Goal: Task Accomplishment & Management: Use online tool/utility

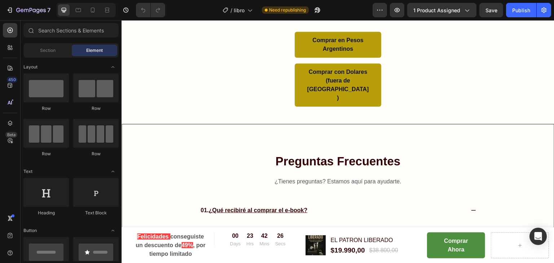
scroll to position [3080, 0]
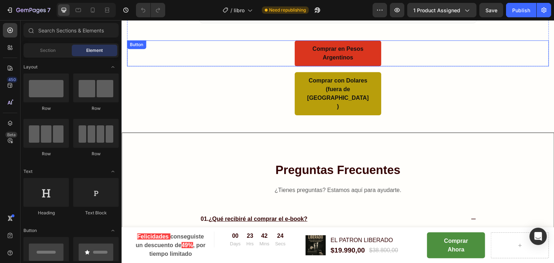
click at [298, 59] on link "Comprar en Pesos Argentinos" at bounding box center [338, 53] width 87 height 26
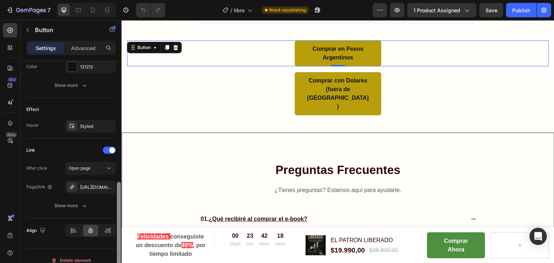
scroll to position [350, 0]
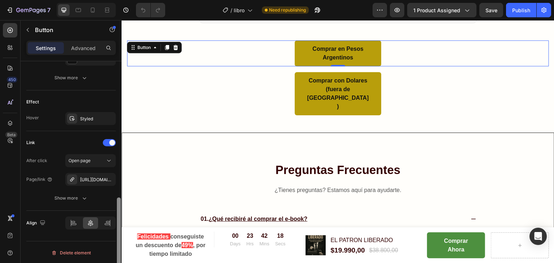
drag, startPoint x: 119, startPoint y: 78, endPoint x: 117, endPoint y: 227, distance: 148.9
click at [117, 227] on div at bounding box center [119, 241] width 4 height 86
click at [110, 179] on icon "button" at bounding box center [108, 180] width 6 height 6
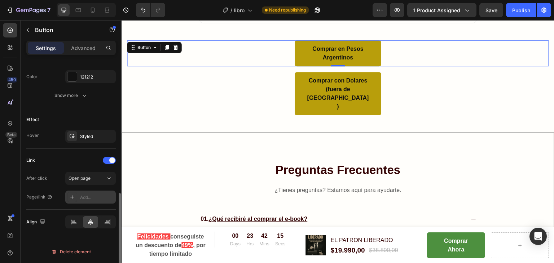
scroll to position [331, 0]
click at [87, 196] on div "Add..." at bounding box center [97, 198] width 34 height 6
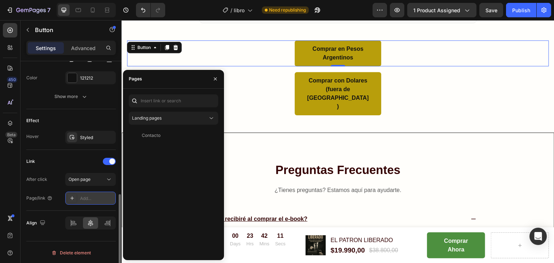
click at [92, 199] on div "Add..." at bounding box center [97, 198] width 34 height 6
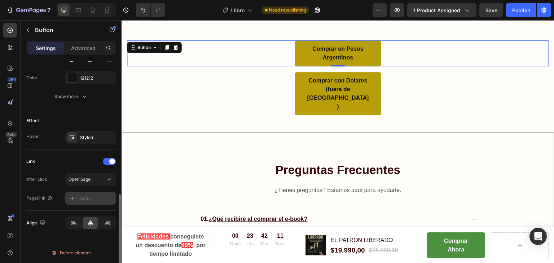
click at [92, 199] on div "Add..." at bounding box center [97, 198] width 34 height 6
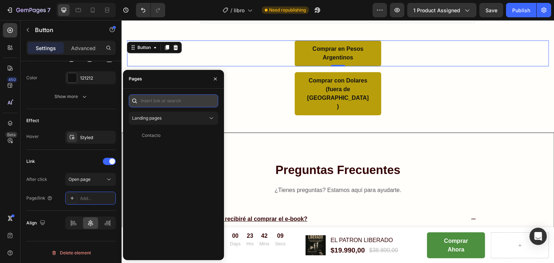
click at [160, 98] on input "text" at bounding box center [173, 100] width 89 height 13
paste input "[URL][DOMAIN_NAME]"
type input "[URL][DOMAIN_NAME]"
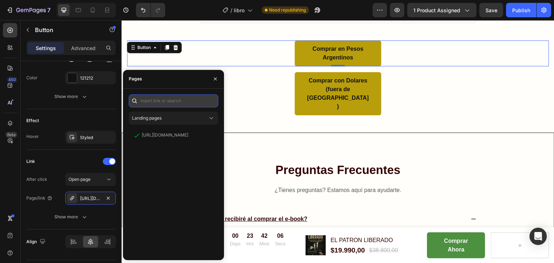
scroll to position [0, 0]
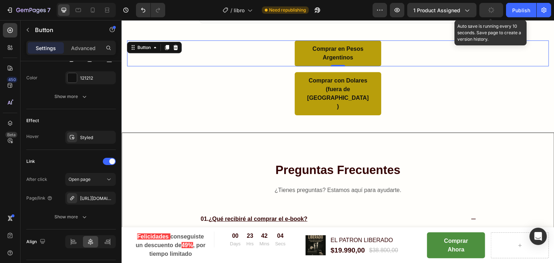
click at [491, 10] on icon "button" at bounding box center [491, 10] width 6 height 6
click at [495, 12] on span "Save" at bounding box center [491, 10] width 12 height 6
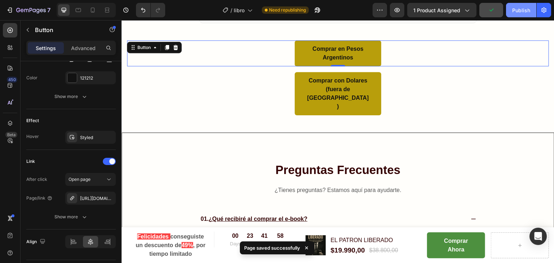
click at [525, 13] on div "Publish" at bounding box center [521, 10] width 18 height 8
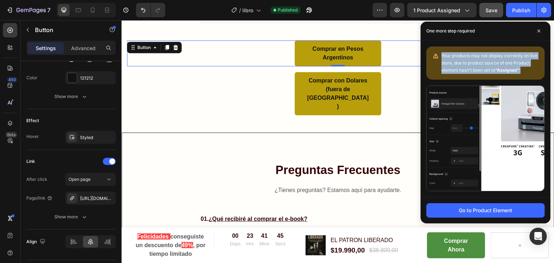
drag, startPoint x: 531, startPoint y: 71, endPoint x: 437, endPoint y: 51, distance: 95.9
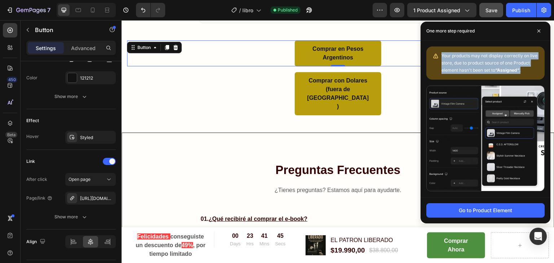
click at [437, 51] on div "Your products may not display correctly on live store, due to product source of…" at bounding box center [485, 63] width 118 height 33
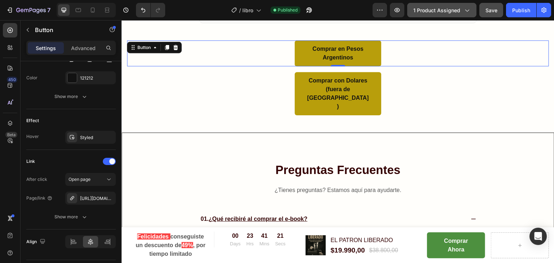
click at [427, 12] on span "1 product assigned" at bounding box center [436, 10] width 47 height 8
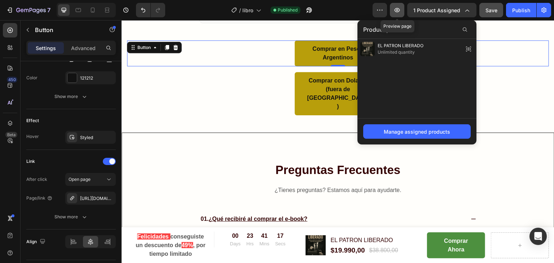
click at [400, 9] on icon "button" at bounding box center [396, 10] width 5 height 4
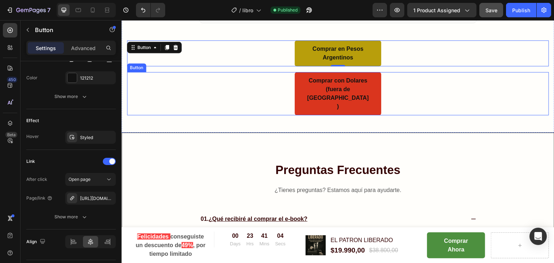
click at [301, 77] on link "Comprar con Dolares (fuera de [GEOGRAPHIC_DATA])" at bounding box center [338, 93] width 87 height 43
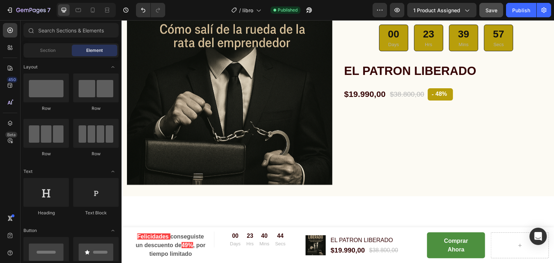
scroll to position [2357, 0]
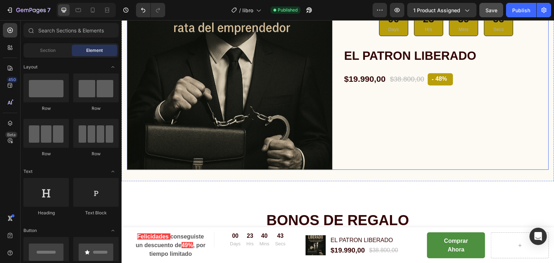
click at [418, 105] on div "Icon Icon Icon Icon Icon Icon List Hoz mas de 2034 personas han comprado este a…" at bounding box center [445, 66] width 205 height 205
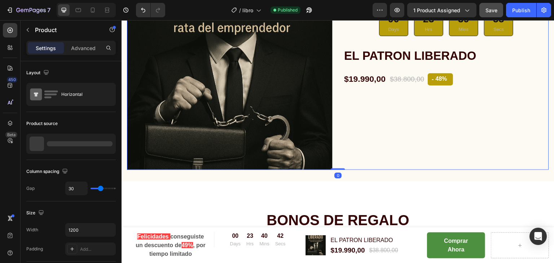
click at [406, 111] on div "Icon Icon Icon Icon Icon Icon List Hoz mas de 2034 personas han comprado este a…" at bounding box center [445, 66] width 205 height 205
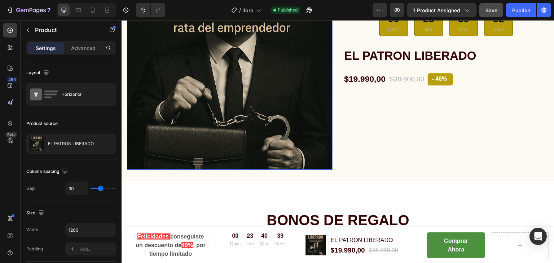
click at [298, 79] on img at bounding box center [229, 66] width 205 height 205
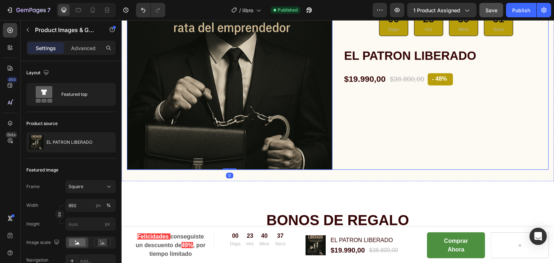
click at [399, 121] on div "Icon Icon Icon Icon Icon Icon List Hoz mas de 2034 personas han comprado este a…" at bounding box center [445, 66] width 205 height 205
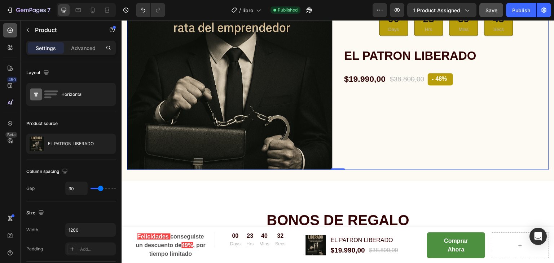
click at [7, 31] on icon at bounding box center [9, 30] width 7 height 7
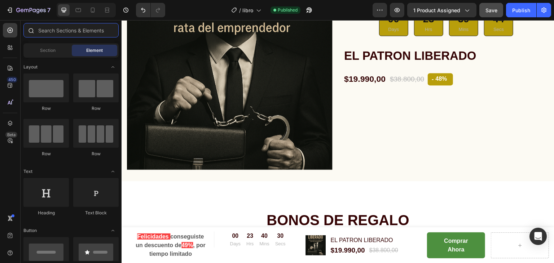
click at [63, 28] on input "text" at bounding box center [70, 30] width 95 height 14
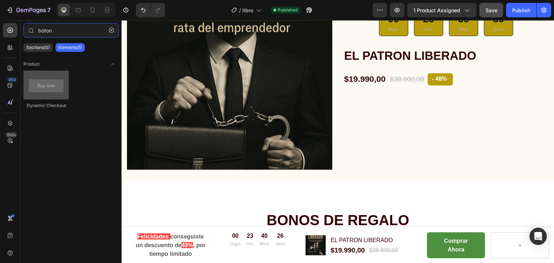
type input "boton"
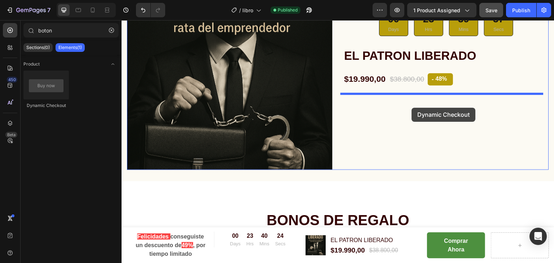
drag, startPoint x: 168, startPoint y: 111, endPoint x: 409, endPoint y: 109, distance: 241.5
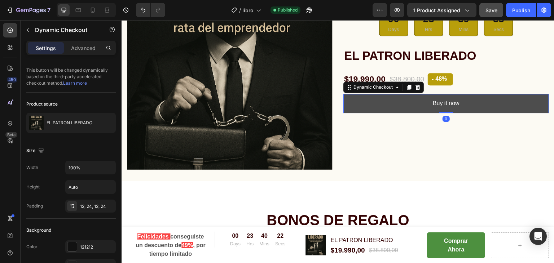
click at [409, 106] on button "Buy it now" at bounding box center [445, 103] width 205 height 19
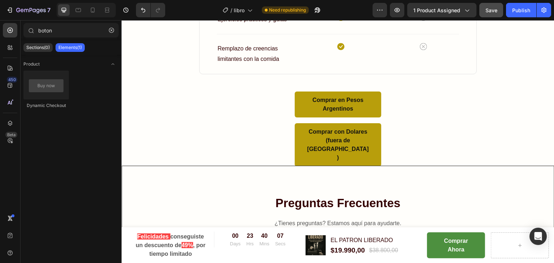
scroll to position [3445, 0]
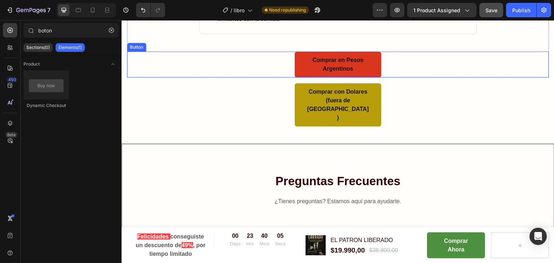
click at [298, 70] on link "Comprar en Pesos Argentinos" at bounding box center [338, 65] width 87 height 26
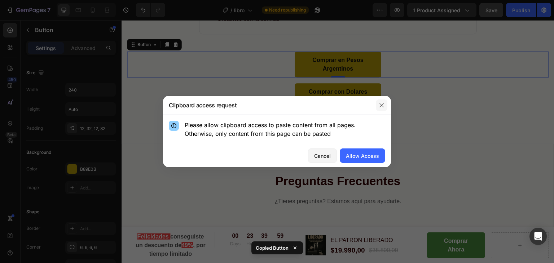
click at [382, 105] on icon "button" at bounding box center [382, 105] width 6 height 6
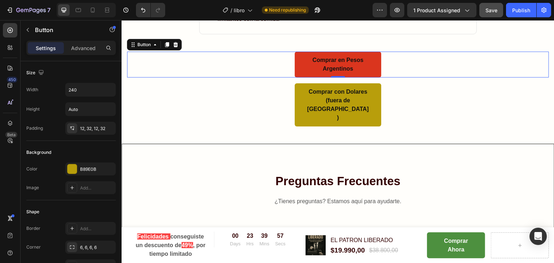
click at [295, 64] on link "Comprar en Pesos Argentinos" at bounding box center [338, 65] width 87 height 26
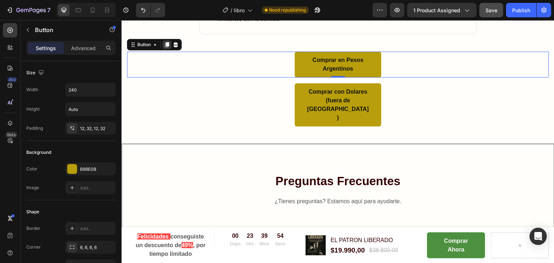
click at [167, 44] on icon at bounding box center [167, 44] width 4 height 5
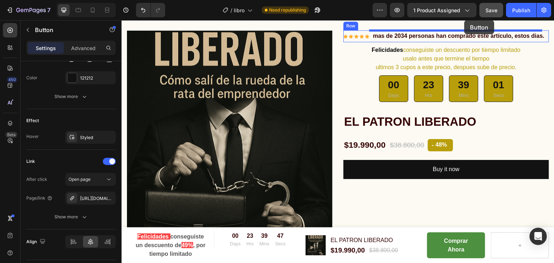
scroll to position [2284, 0]
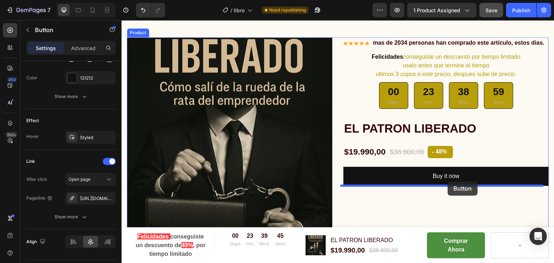
drag, startPoint x: 342, startPoint y: 66, endPoint x: 448, endPoint y: 182, distance: 156.7
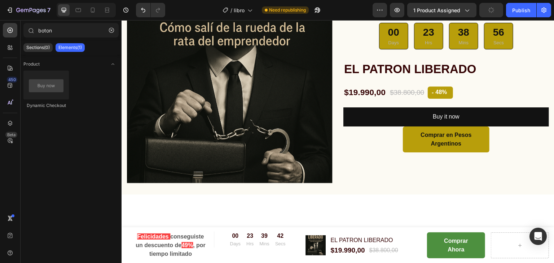
scroll to position [2339, 0]
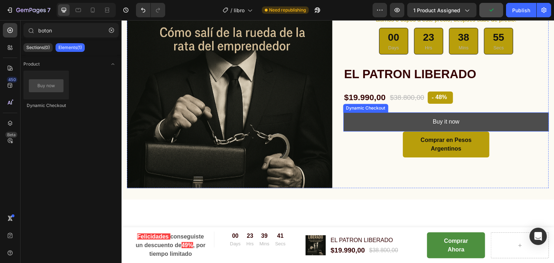
click at [479, 120] on button "Buy it now" at bounding box center [445, 121] width 205 height 19
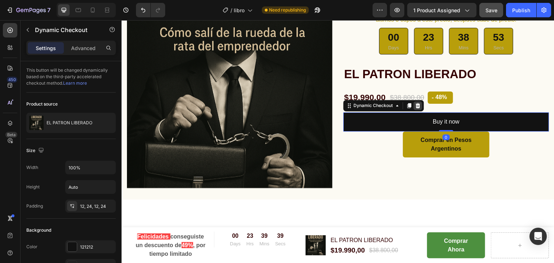
click at [418, 104] on div at bounding box center [417, 105] width 9 height 9
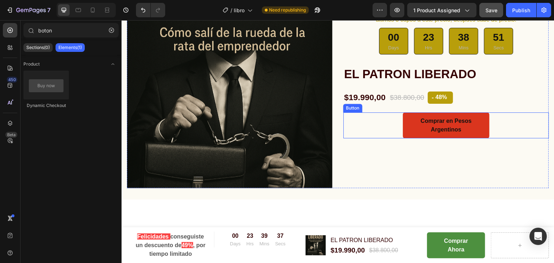
click at [404, 130] on link "Comprar en Pesos Argentinos" at bounding box center [446, 125] width 87 height 26
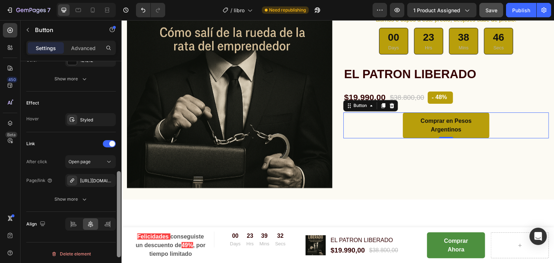
scroll to position [350, 0]
drag, startPoint x: 118, startPoint y: 78, endPoint x: 118, endPoint y: 236, distance: 158.6
click at [118, 236] on div at bounding box center [119, 241] width 4 height 86
click at [108, 179] on icon "button" at bounding box center [108, 180] width 6 height 6
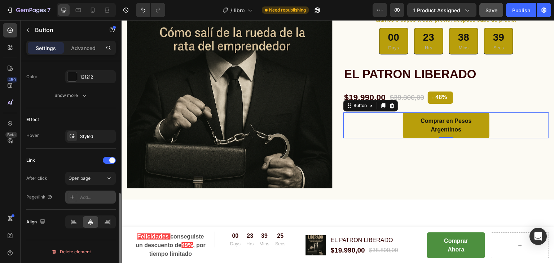
scroll to position [331, 0]
click at [81, 198] on div "Add..." at bounding box center [97, 198] width 34 height 6
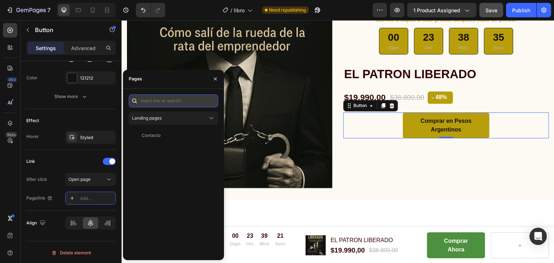
click at [186, 103] on input "text" at bounding box center [173, 100] width 89 height 13
paste input "Copy element from Gempages!"
type input "Copy element from Gempages!"
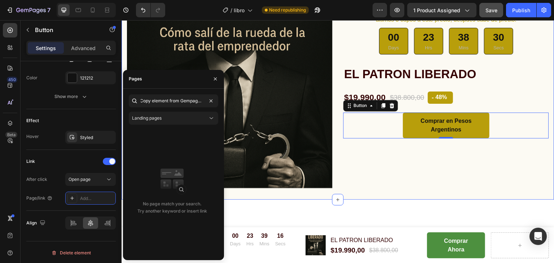
click at [357, 191] on div "Product Images & Gallery Icon Icon Icon Icon Icon Icon List Hoz mas de 2034 per…" at bounding box center [337, 77] width 433 height 246
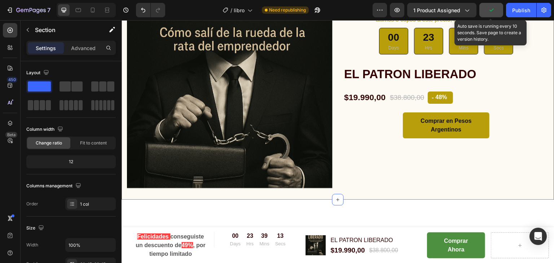
click at [493, 7] on icon "button" at bounding box center [490, 9] width 7 height 7
click at [493, 7] on span "Save" at bounding box center [491, 10] width 12 height 6
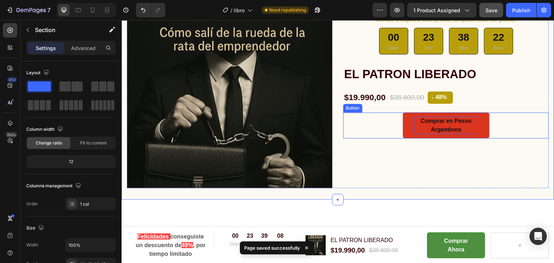
click at [429, 124] on p "Comprar en Pesos Argentinos" at bounding box center [445, 125] width 63 height 17
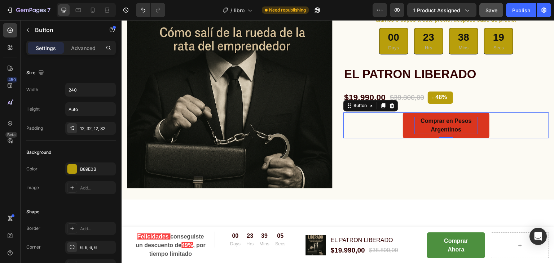
click at [438, 125] on p "Comprar en Pesos Argentinos" at bounding box center [445, 125] width 63 height 17
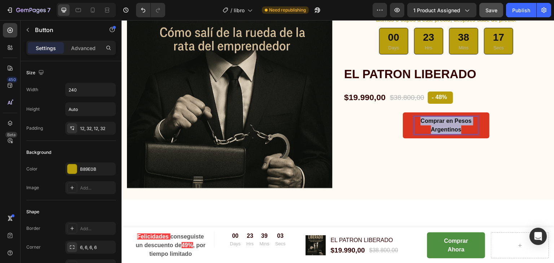
drag, startPoint x: 459, startPoint y: 128, endPoint x: 408, endPoint y: 120, distance: 50.7
click at [408, 120] on button "Comprar en Pesos Argentinos" at bounding box center [446, 125] width 87 height 26
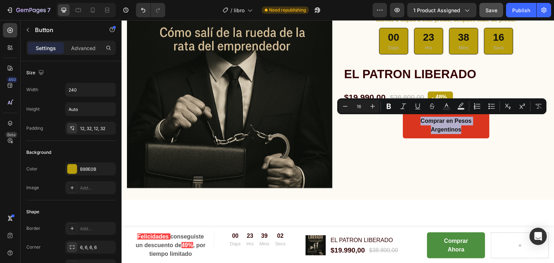
click at [408, 120] on button "Comprar en Pesos Argentinos" at bounding box center [446, 125] width 87 height 26
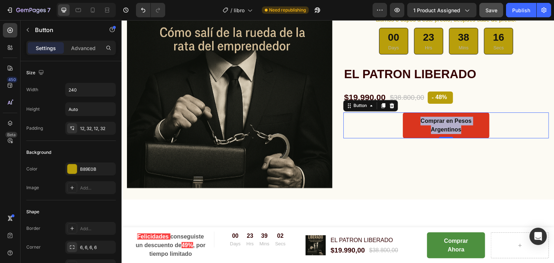
click at [408, 120] on button "Comprar en Pesos Argentinos" at bounding box center [446, 125] width 87 height 26
click at [454, 126] on p "Comprar en Pesos Argentinos" at bounding box center [445, 125] width 63 height 17
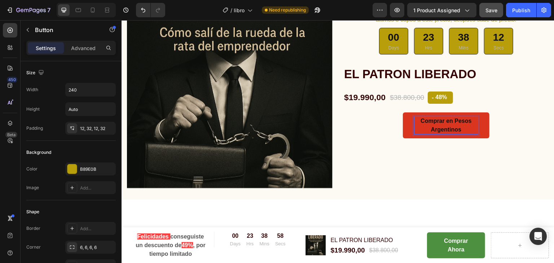
click at [460, 129] on p "Comprar en Pesos Argentinos" at bounding box center [445, 125] width 63 height 17
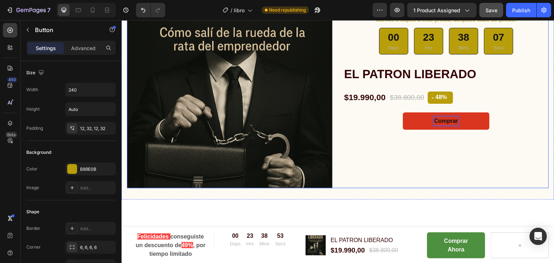
click at [503, 111] on div "Icon Icon Icon Icon Icon Icon List Hoz mas de 2034 personas han comprado este a…" at bounding box center [445, 85] width 205 height 205
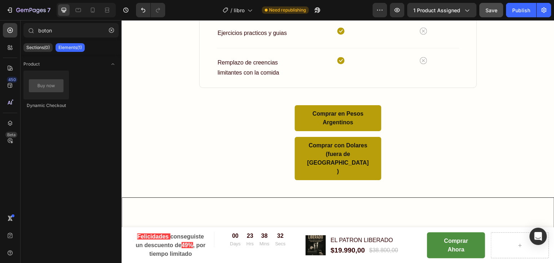
scroll to position [3748, 0]
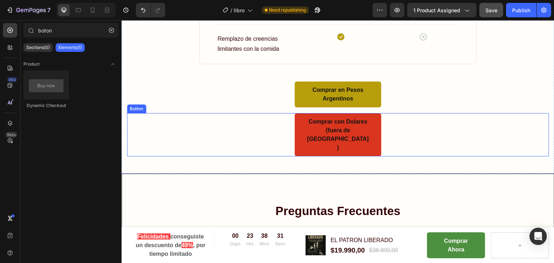
click at [300, 127] on link "Comprar con Dolares (fuera de [GEOGRAPHIC_DATA])" at bounding box center [338, 134] width 87 height 43
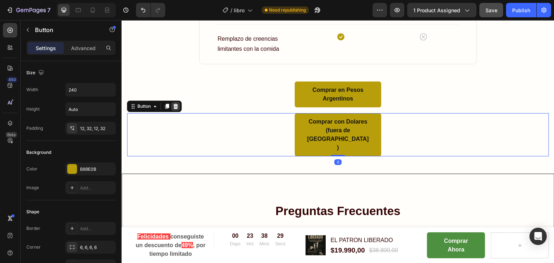
click at [176, 107] on icon at bounding box center [175, 106] width 5 height 5
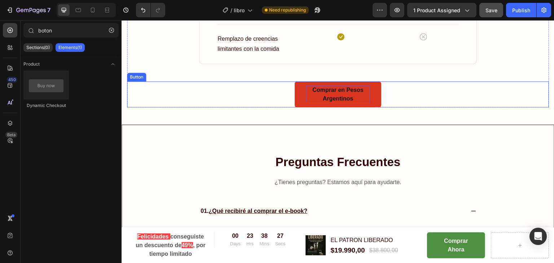
click at [341, 91] on p "Comprar en Pesos Argentinos" at bounding box center [337, 94] width 63 height 17
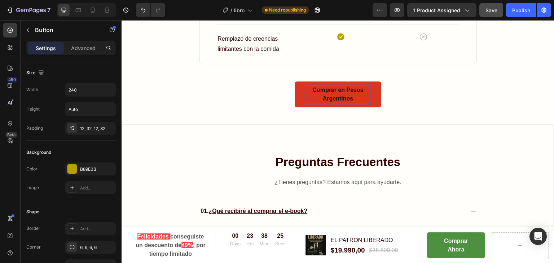
click at [337, 93] on p "Comprar en Pesos Argentinos" at bounding box center [337, 94] width 63 height 17
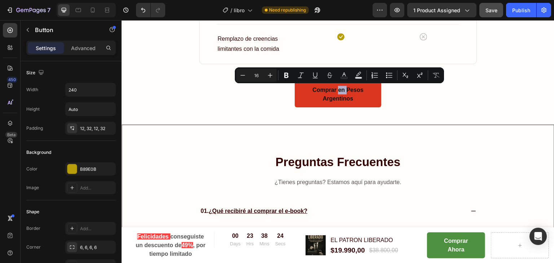
click at [357, 103] on link "Comprar en Pesos Argentinos" at bounding box center [338, 94] width 87 height 26
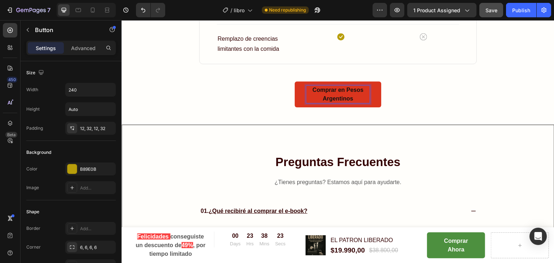
click at [351, 99] on p "Comprar en Pesos Argentinos" at bounding box center [337, 94] width 63 height 17
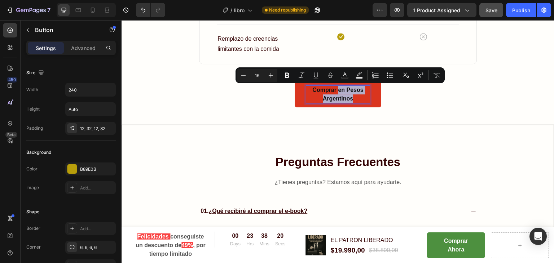
drag, startPoint x: 351, startPoint y: 99, endPoint x: 335, endPoint y: 93, distance: 17.1
click at [335, 93] on p "Comprar en Pesos Argentinos" at bounding box center [337, 94] width 63 height 17
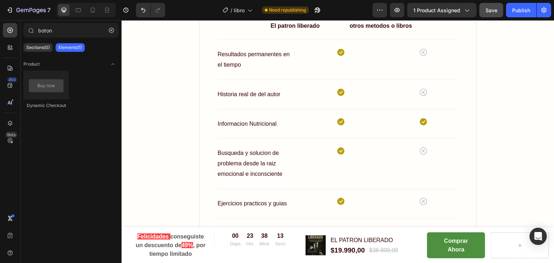
scroll to position [3554, 0]
click at [157, 236] on strong "Felicidades" at bounding box center [152, 237] width 31 height 6
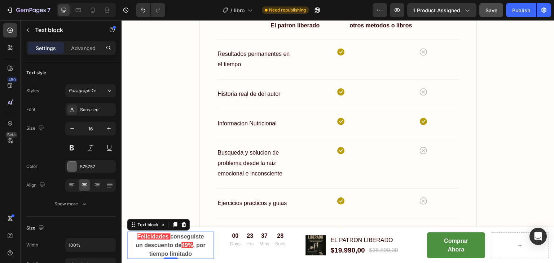
click at [155, 238] on strong "Felicidades" at bounding box center [152, 237] width 31 height 6
drag, startPoint x: 169, startPoint y: 237, endPoint x: 144, endPoint y: 233, distance: 25.5
drag, startPoint x: 144, startPoint y: 233, endPoint x: 153, endPoint y: 242, distance: 13.0
drag, startPoint x: 153, startPoint y: 242, endPoint x: 502, endPoint y: 140, distance: 363.4
click at [502, 140] on div "Diferencia con otros metodos o libros Heading El patron liberado Text block otr…" at bounding box center [338, 138] width 422 height 310
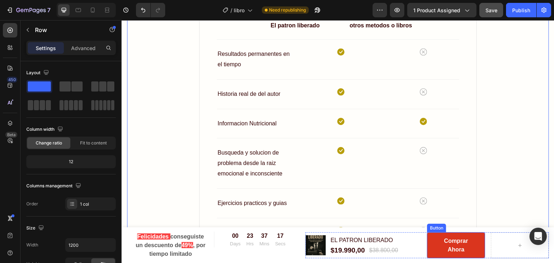
click at [430, 240] on link "Comprar Ahora" at bounding box center [456, 246] width 58 height 26
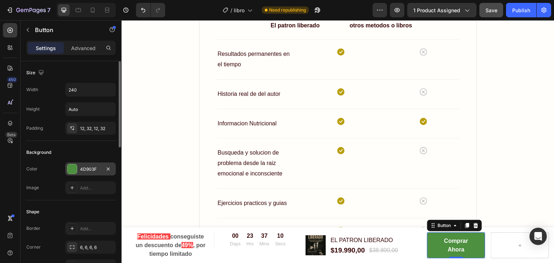
click at [80, 169] on div "4D903F" at bounding box center [90, 169] width 21 height 6
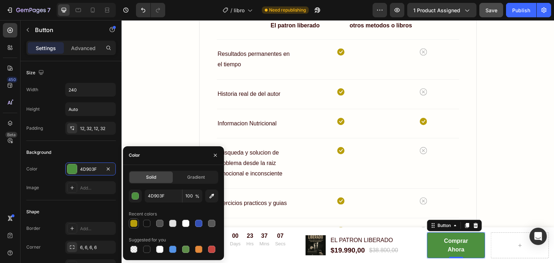
click at [136, 222] on div at bounding box center [133, 223] width 7 height 7
type input "B89E0B"
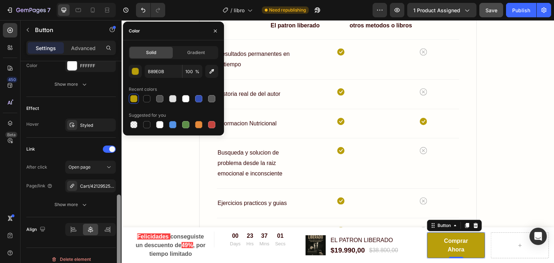
scroll to position [346, 0]
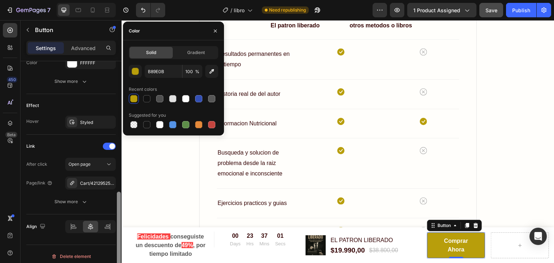
drag, startPoint x: 120, startPoint y: 127, endPoint x: 119, endPoint y: 262, distance: 134.8
click at [119, 262] on div at bounding box center [119, 235] width 4 height 86
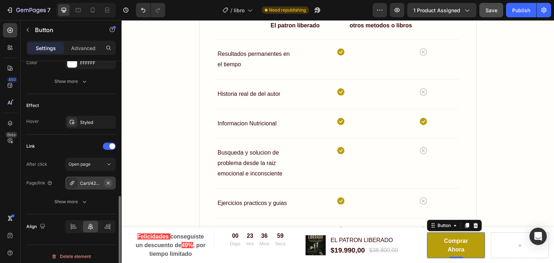
click at [107, 182] on icon "button" at bounding box center [108, 182] width 3 height 3
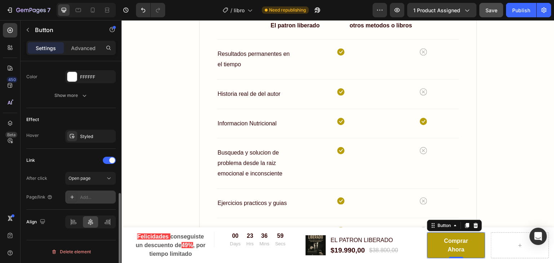
scroll to position [331, 0]
click at [81, 198] on div "Add..." at bounding box center [97, 198] width 34 height 6
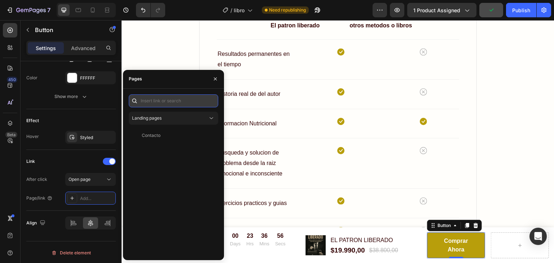
click at [184, 101] on input "text" at bounding box center [173, 100] width 89 height 13
paste input "Copy element from Gempages!"
type input "C"
click at [174, 103] on input "text" at bounding box center [173, 100] width 89 height 13
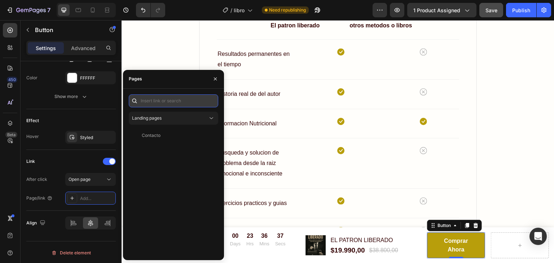
paste input "[URL][DOMAIN_NAME]"
type input "[URL][DOMAIN_NAME]"
click at [174, 103] on input "[URL][DOMAIN_NAME]" at bounding box center [173, 100] width 89 height 13
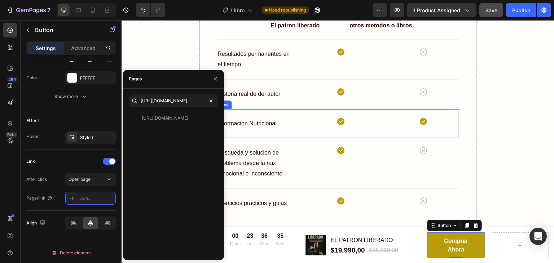
click at [300, 112] on div "Informacion Nutricional Text block Icon Icon Row Row" at bounding box center [338, 124] width 242 height 30
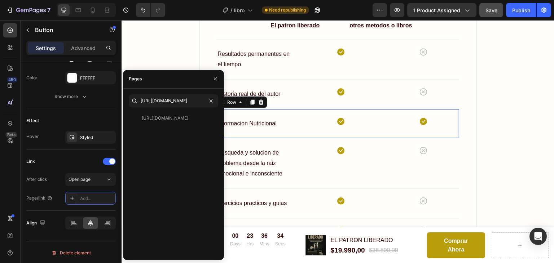
scroll to position [0, 0]
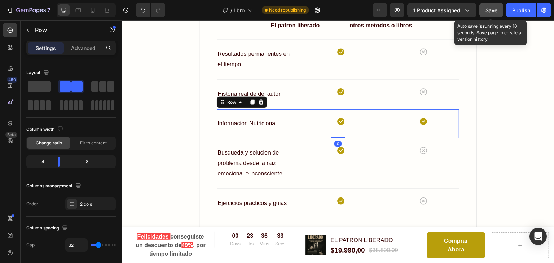
click at [487, 11] on span "Save" at bounding box center [491, 10] width 12 height 6
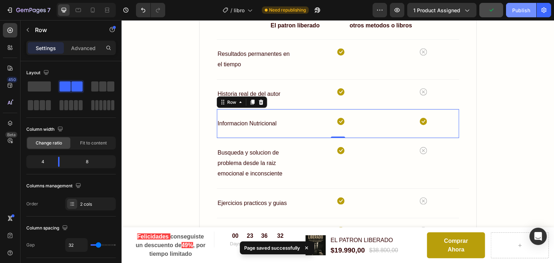
click at [512, 11] on div "Publish" at bounding box center [521, 10] width 18 height 8
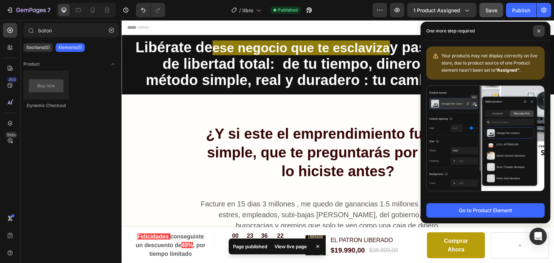
click at [538, 29] on span at bounding box center [539, 31] width 12 height 12
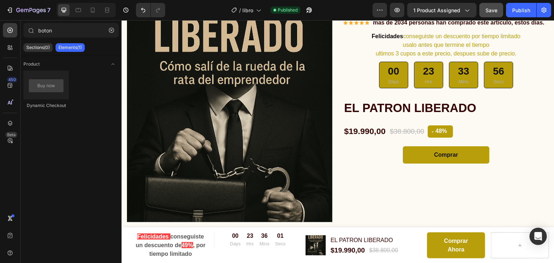
scroll to position [2639, 0]
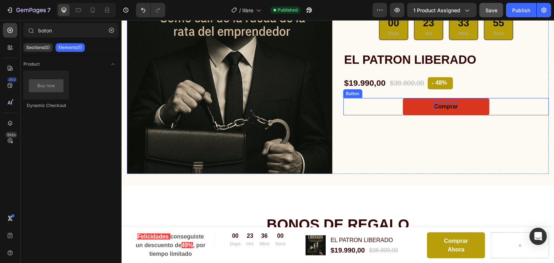
click at [437, 108] on p "Comprar" at bounding box center [446, 106] width 24 height 9
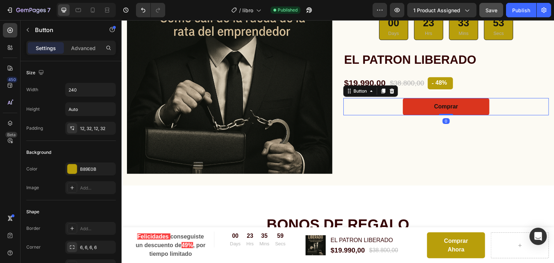
click at [407, 104] on button "Comprar" at bounding box center [446, 106] width 87 height 17
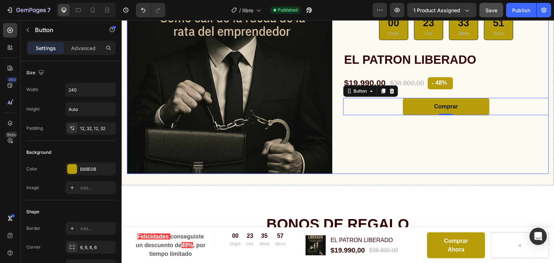
click at [497, 162] on div "Icon Icon Icon Icon Icon Icon List Hoz mas de 2034 personas han comprado este a…" at bounding box center [445, 71] width 205 height 205
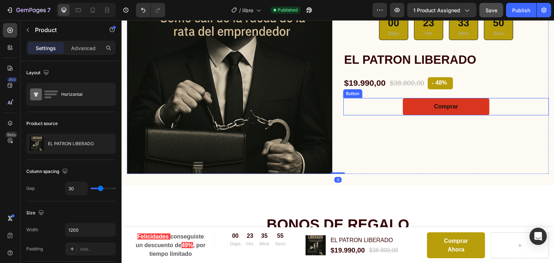
click at [406, 110] on button "Comprar" at bounding box center [446, 106] width 87 height 17
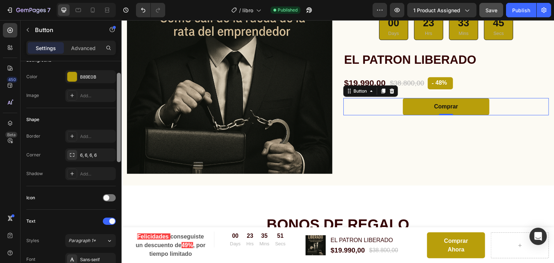
scroll to position [114, 0]
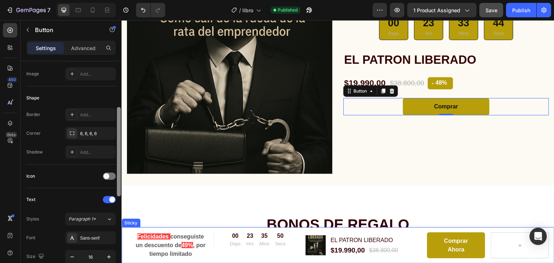
drag, startPoint x: 240, startPoint y: 158, endPoint x: 123, endPoint y: 234, distance: 140.2
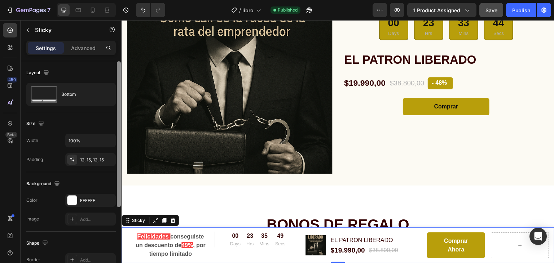
scroll to position [115, 0]
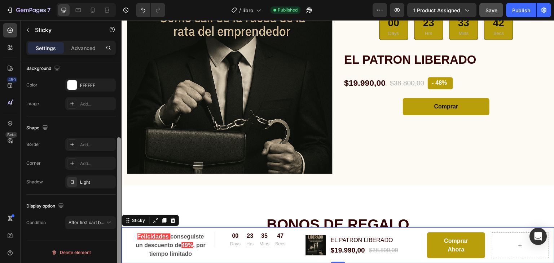
drag, startPoint x: 120, startPoint y: 210, endPoint x: 121, endPoint y: 261, distance: 51.2
click at [121, 261] on div at bounding box center [118, 172] width 5 height 222
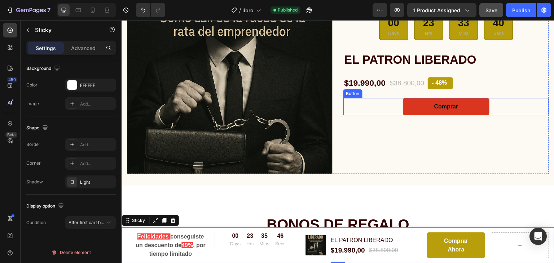
click at [403, 106] on button "Comprar" at bounding box center [446, 106] width 87 height 17
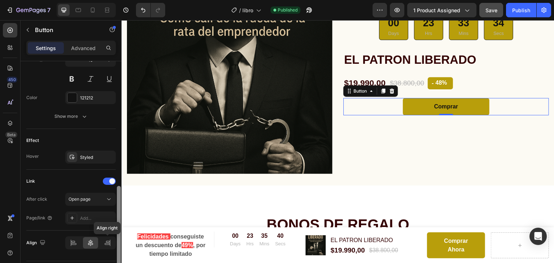
scroll to position [331, 0]
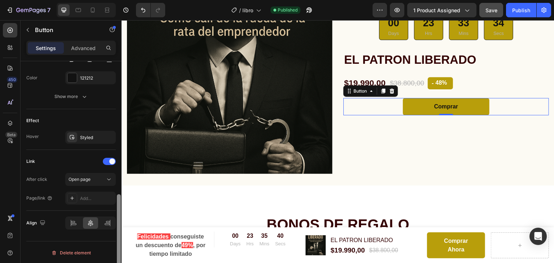
drag, startPoint x: 119, startPoint y: 113, endPoint x: 114, endPoint y: 261, distance: 148.3
click at [114, 261] on div "Size Width 240 Height Auto Padding 12, 32, 12, 32 Background Color B89E0B Image…" at bounding box center [71, 172] width 101 height 222
click at [85, 202] on div "Add..." at bounding box center [90, 198] width 50 height 13
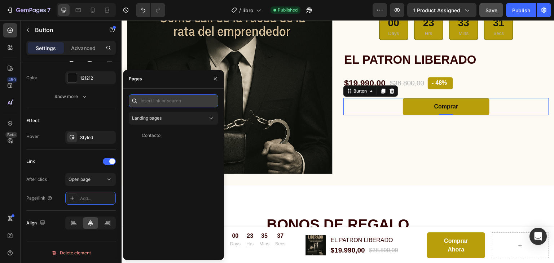
click at [180, 99] on input "text" at bounding box center [173, 100] width 89 height 13
paste input "[URL][DOMAIN_NAME]"
type input "[URL][DOMAIN_NAME]"
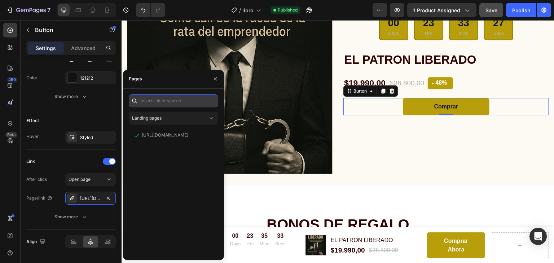
scroll to position [0, 0]
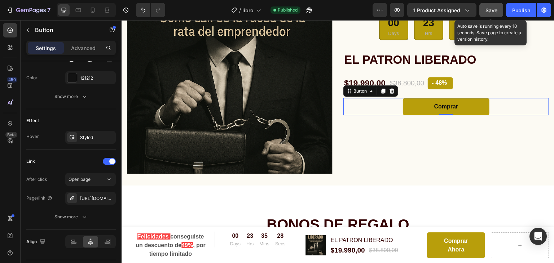
click at [496, 10] on span "Save" at bounding box center [491, 10] width 12 height 6
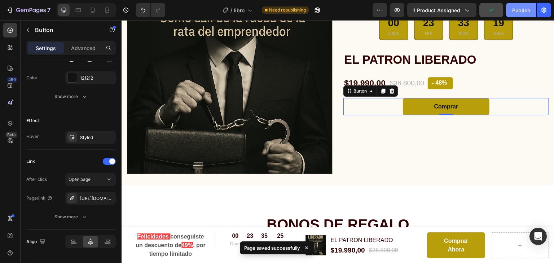
click at [512, 12] on div "Publish" at bounding box center [521, 10] width 18 height 8
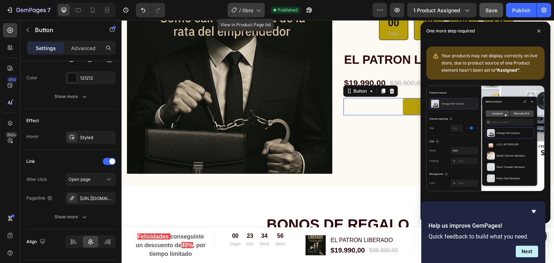
click at [249, 10] on span "libro" at bounding box center [247, 10] width 11 height 8
